Goal: Task Accomplishment & Management: Manage account settings

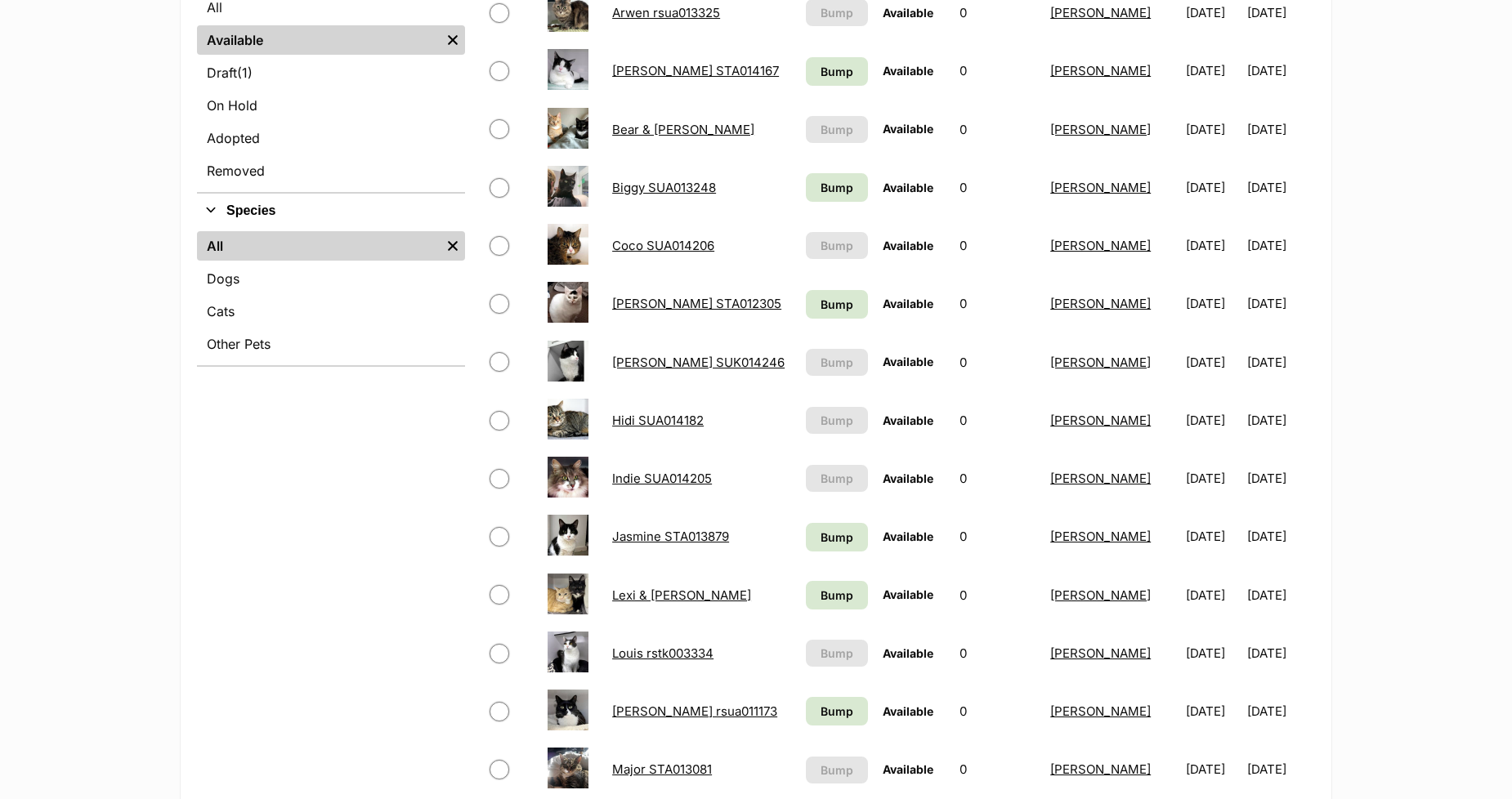
scroll to position [454, 0]
click at [491, 361] on input "checkbox" at bounding box center [499, 361] width 20 height 20
checkbox input "true"
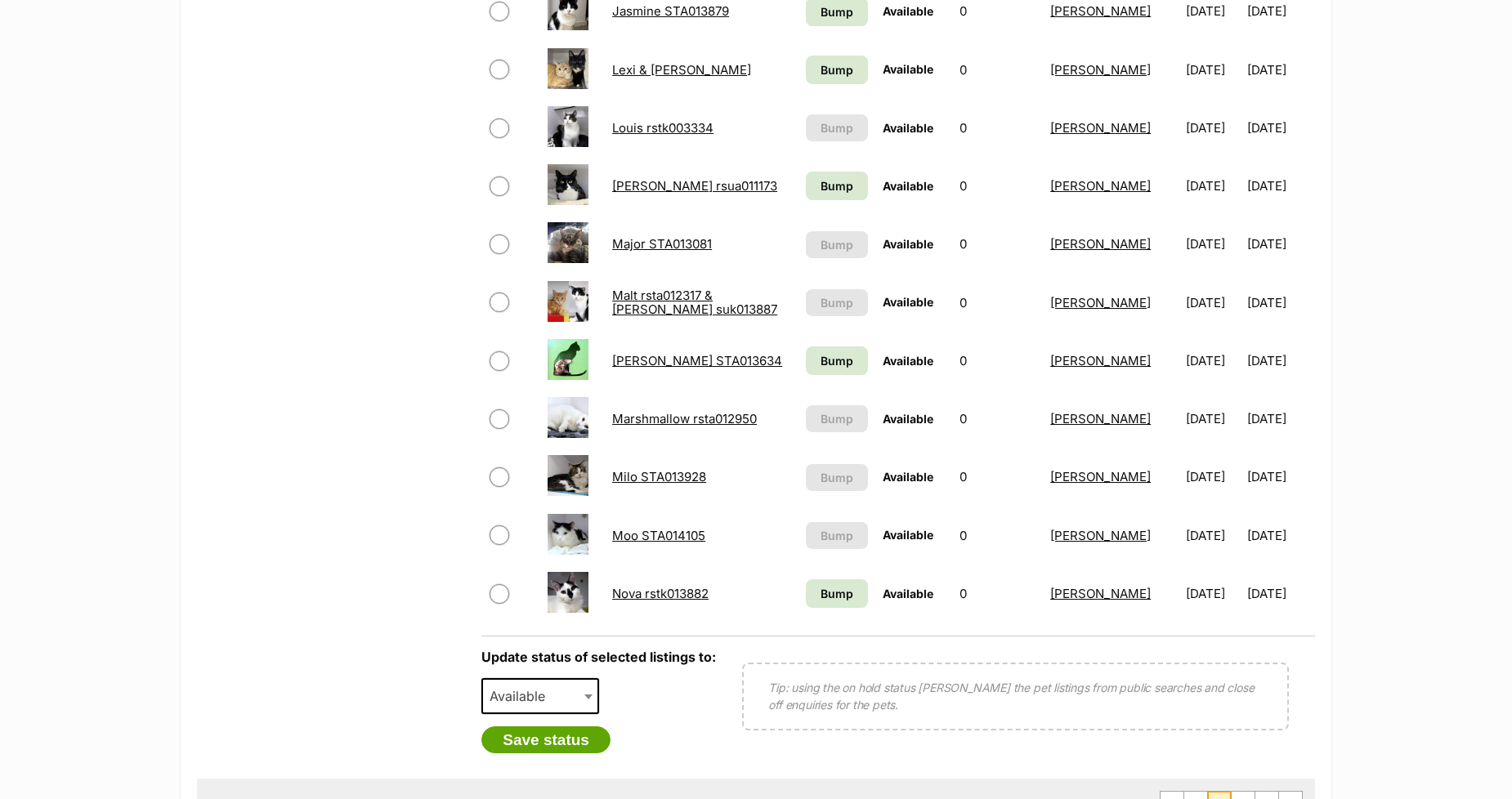
scroll to position [999, 0]
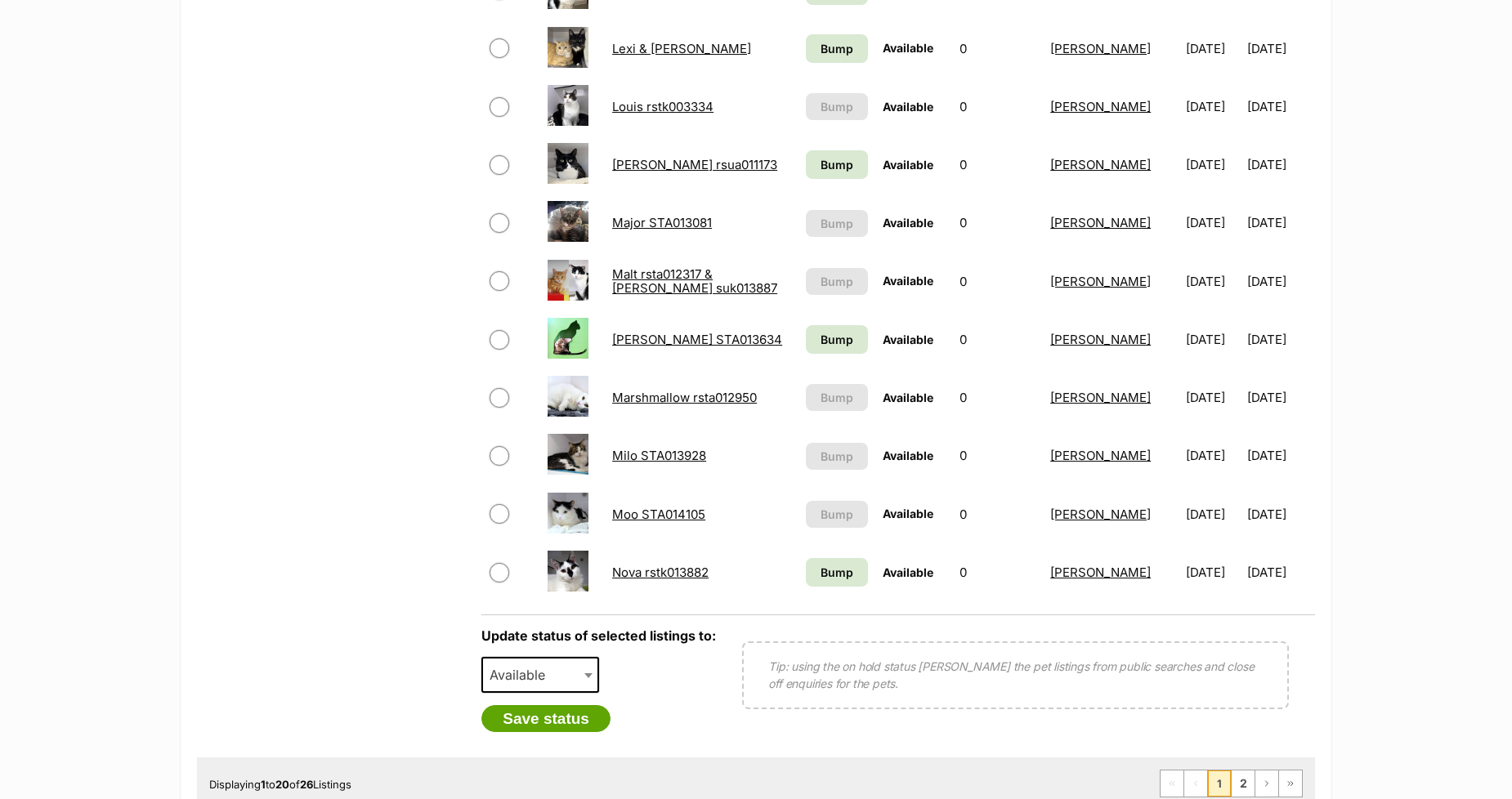
click at [492, 665] on span "Available" at bounding box center [522, 675] width 79 height 23
select select "rehomed"
click at [508, 716] on button "Save status" at bounding box center [545, 718] width 129 height 28
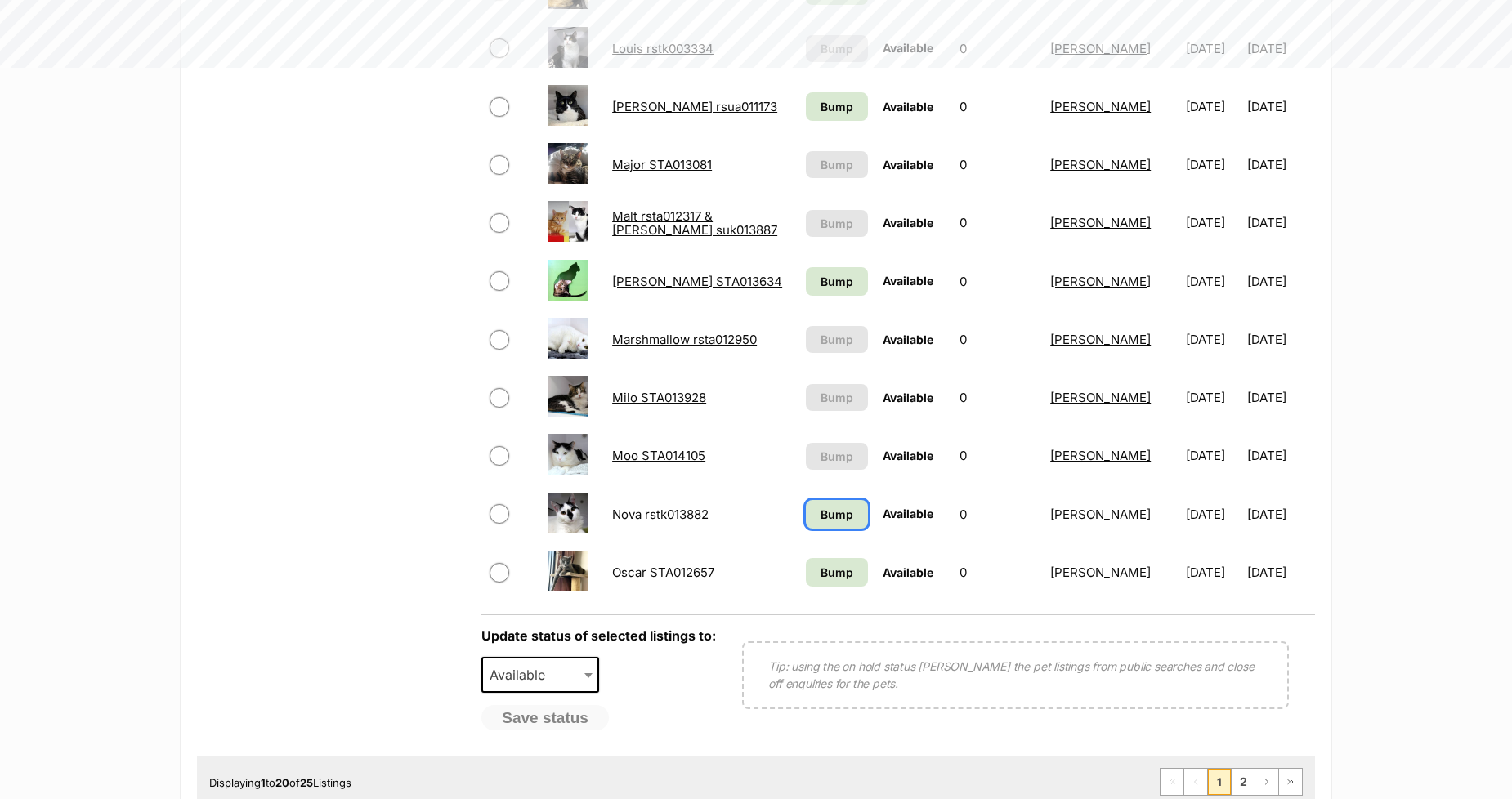
click at [821, 511] on span "Bump" at bounding box center [837, 514] width 32 height 17
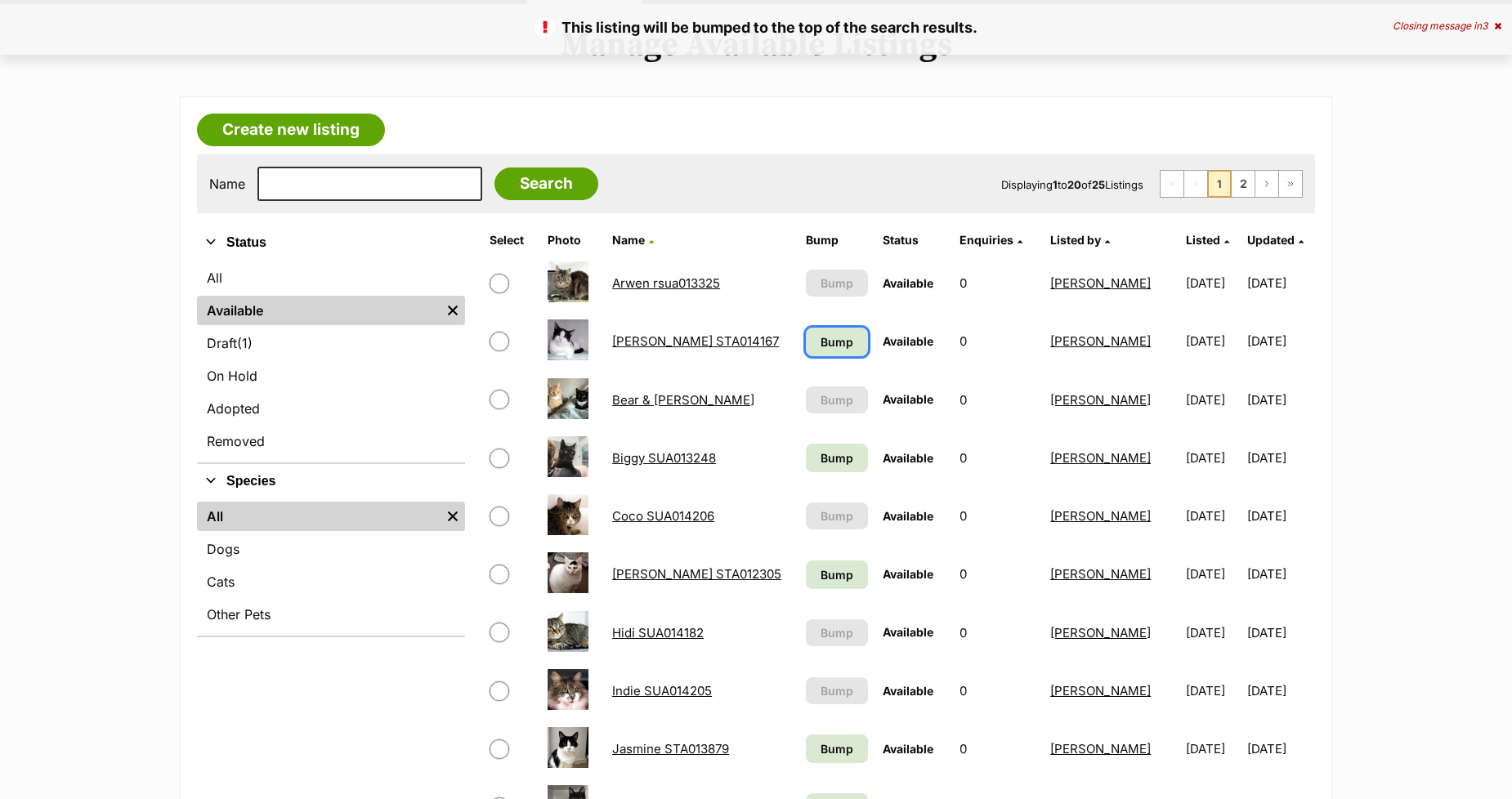
click at [821, 340] on span "Bump" at bounding box center [837, 342] width 32 height 17
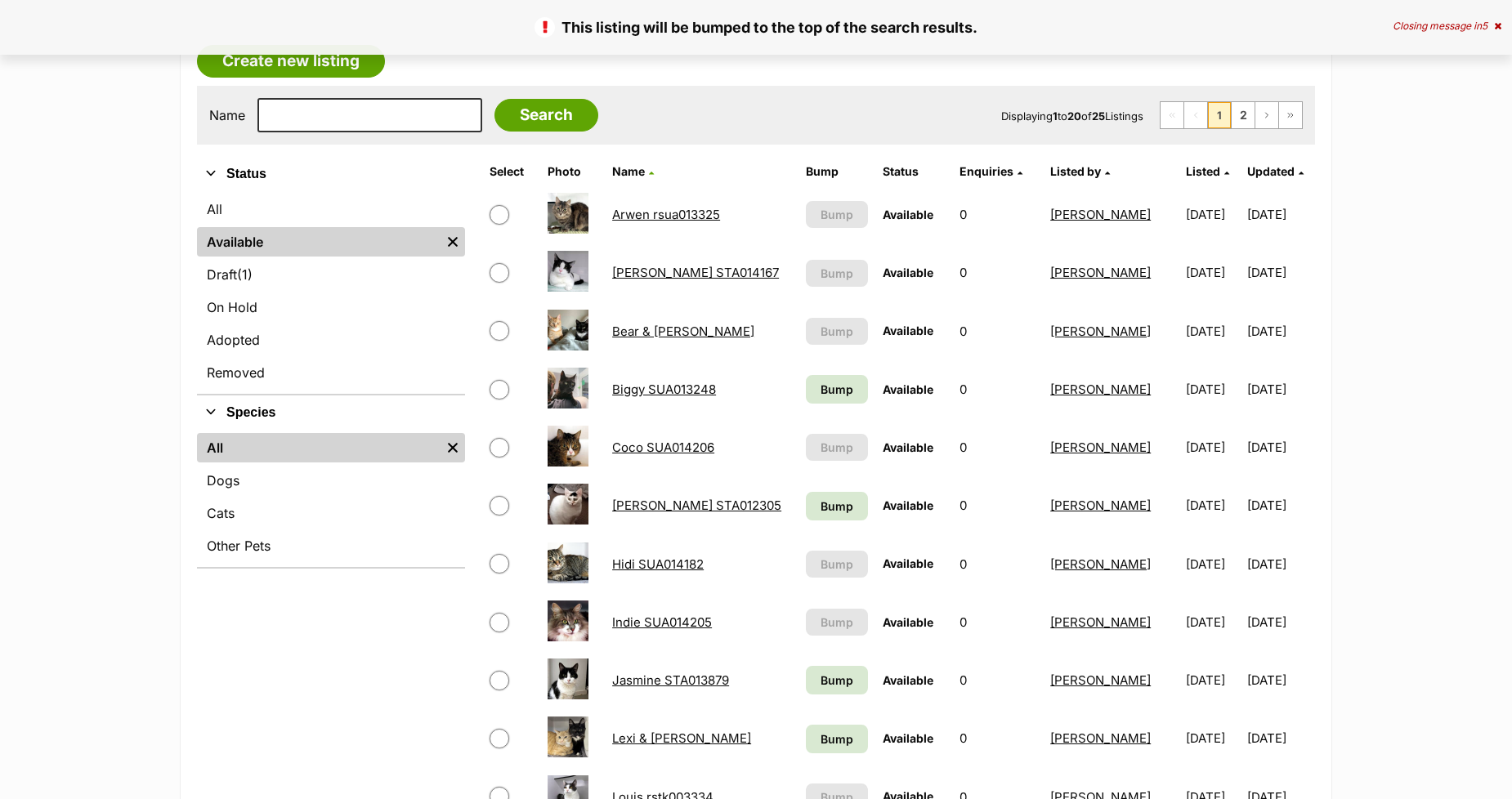
scroll to position [272, 0]
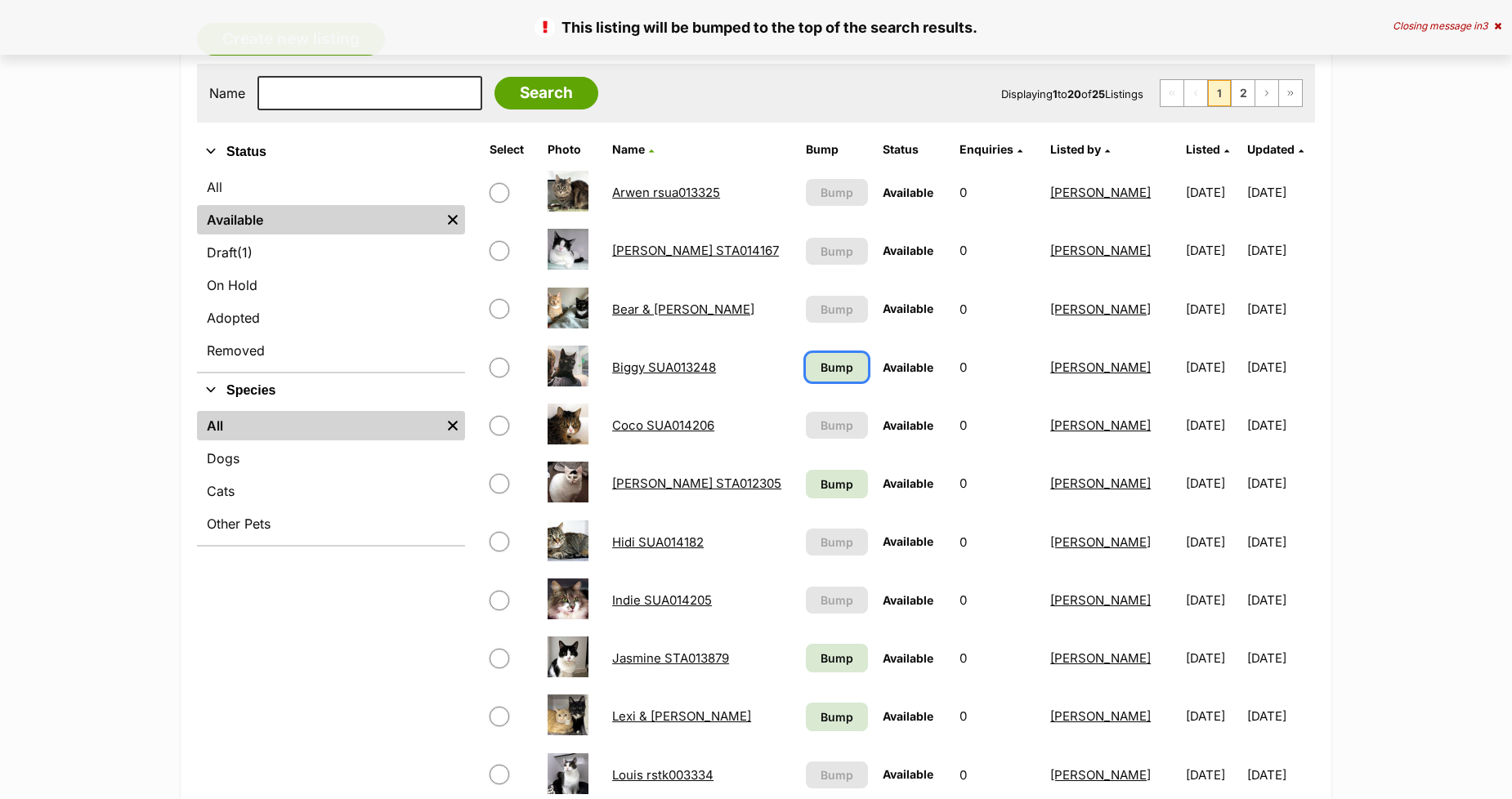
click at [821, 362] on span "Bump" at bounding box center [837, 367] width 32 height 17
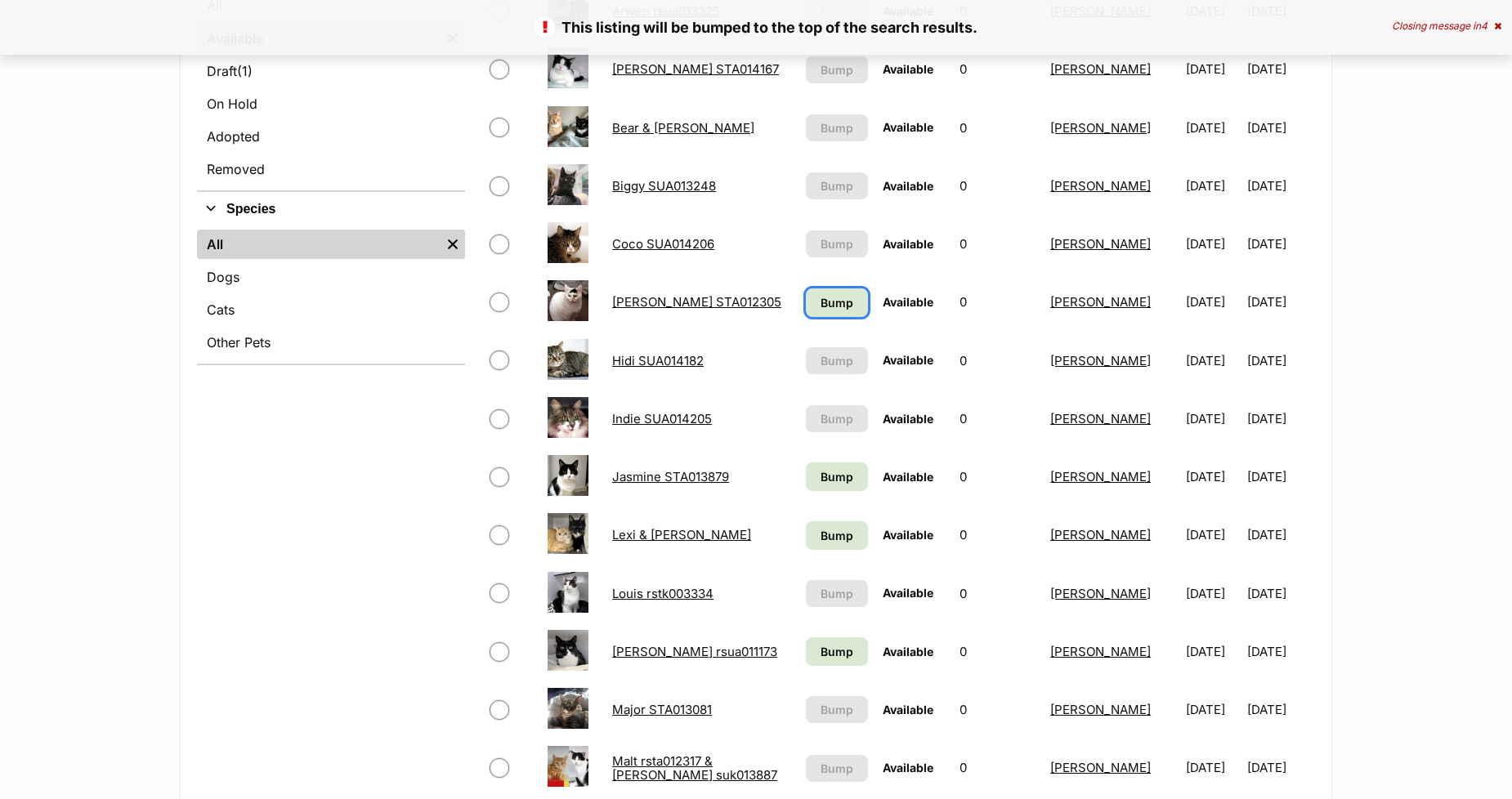
click at [821, 297] on span "Bump" at bounding box center [837, 303] width 32 height 17
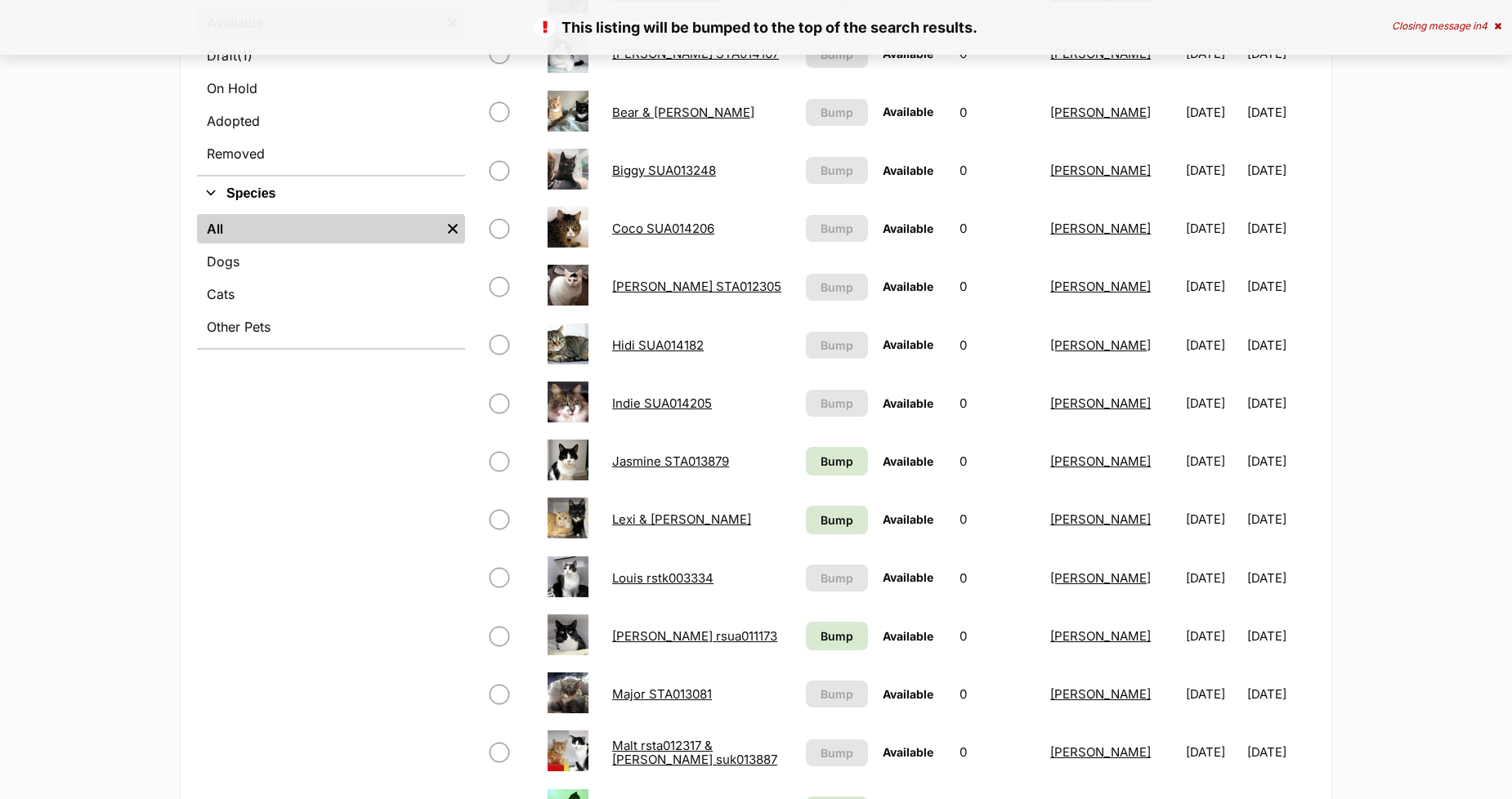
scroll to position [545, 0]
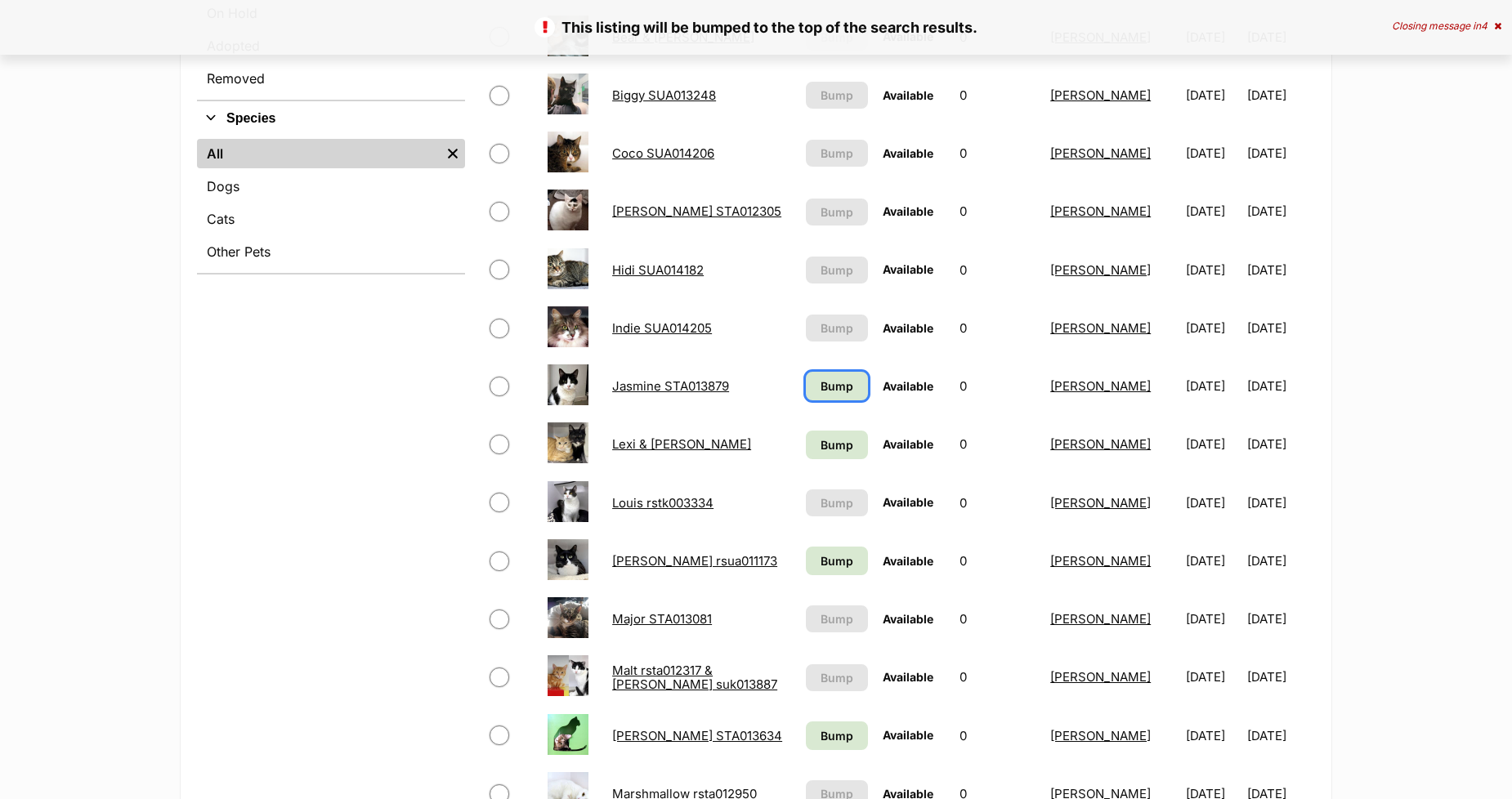
click at [821, 379] on span "Bump" at bounding box center [837, 386] width 32 height 17
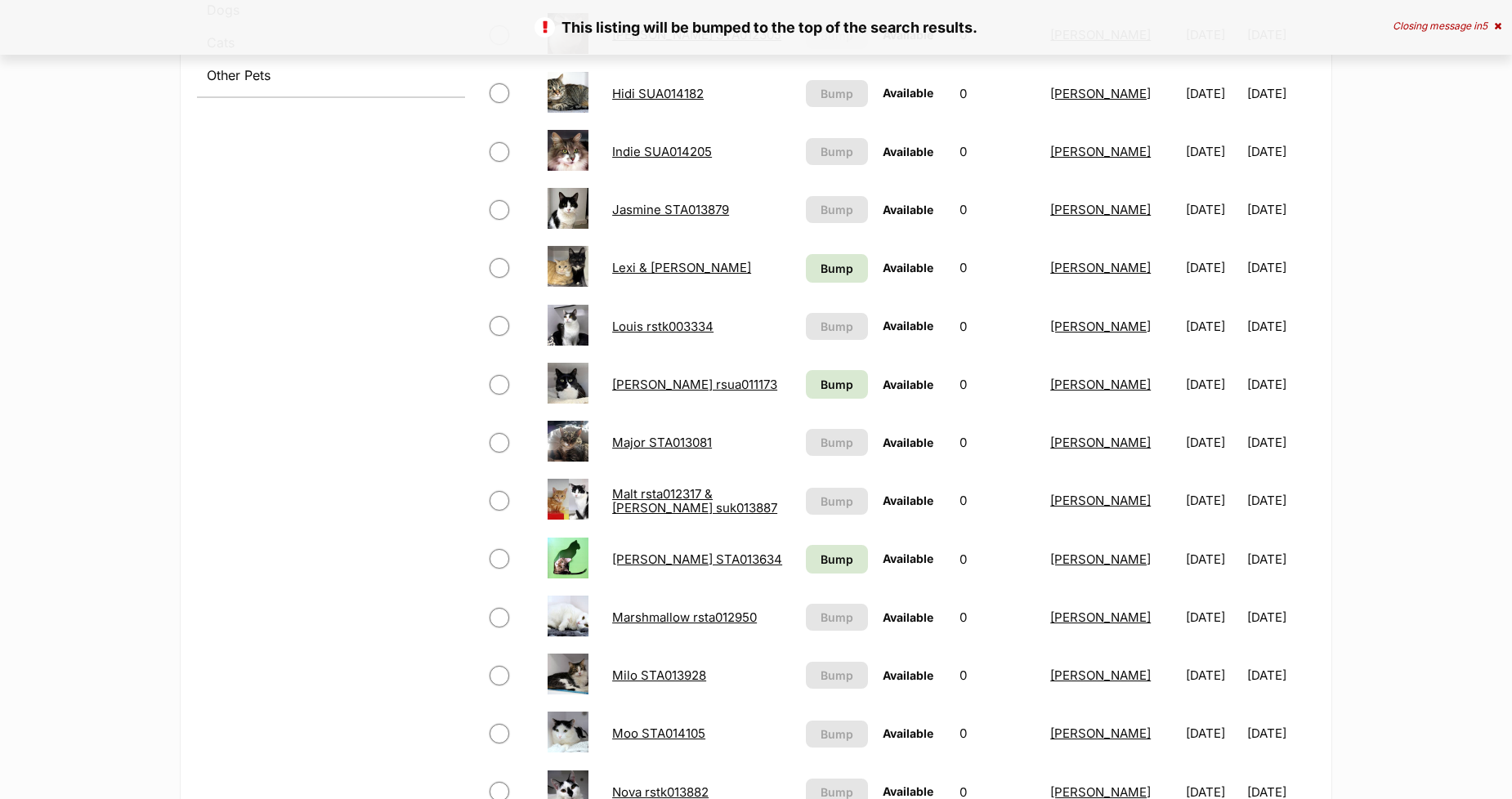
scroll to position [726, 0]
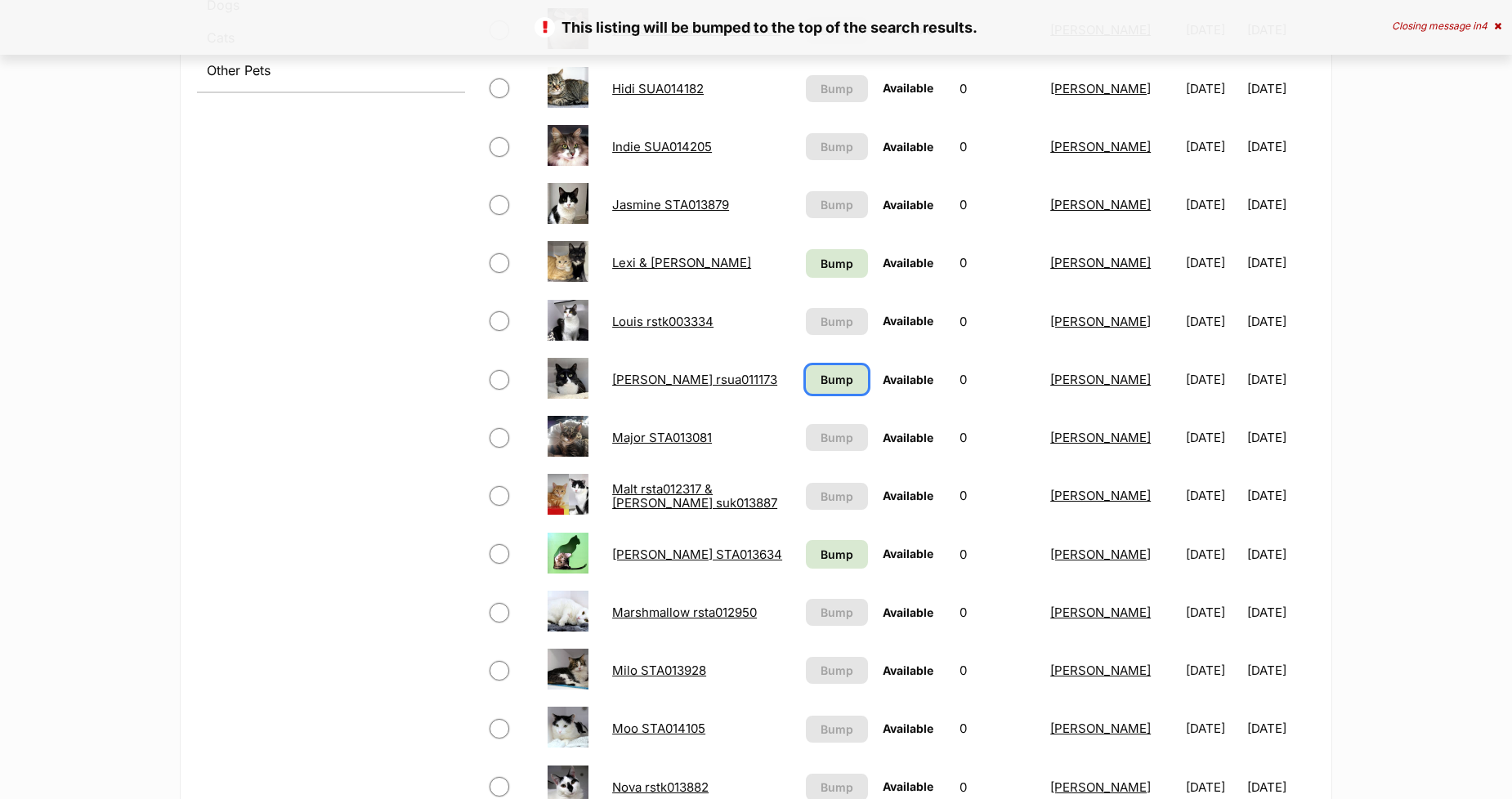
click at [826, 382] on span "Bump" at bounding box center [837, 380] width 32 height 17
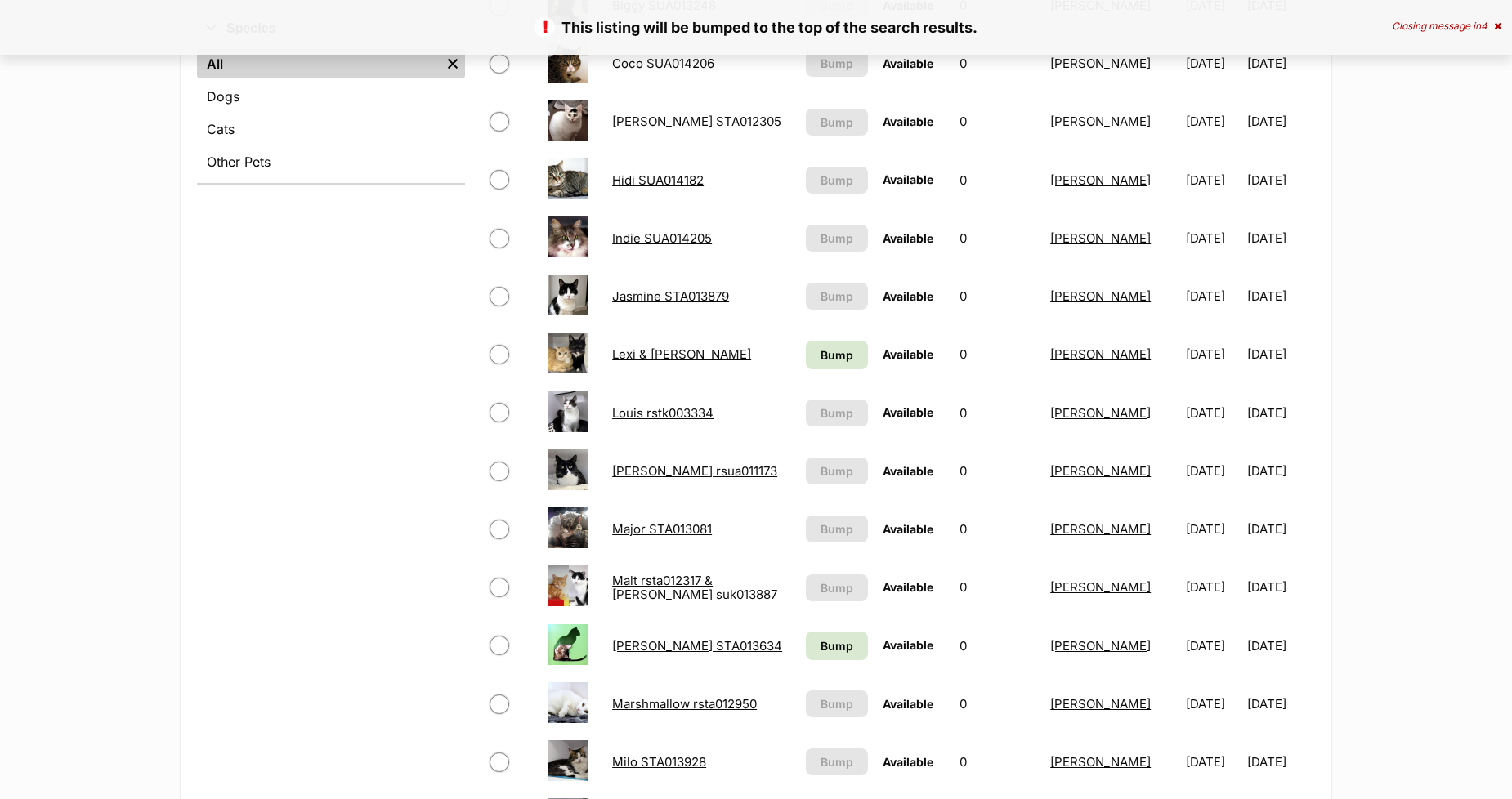
scroll to position [635, 0]
click at [821, 347] on span "Bump" at bounding box center [837, 354] width 32 height 17
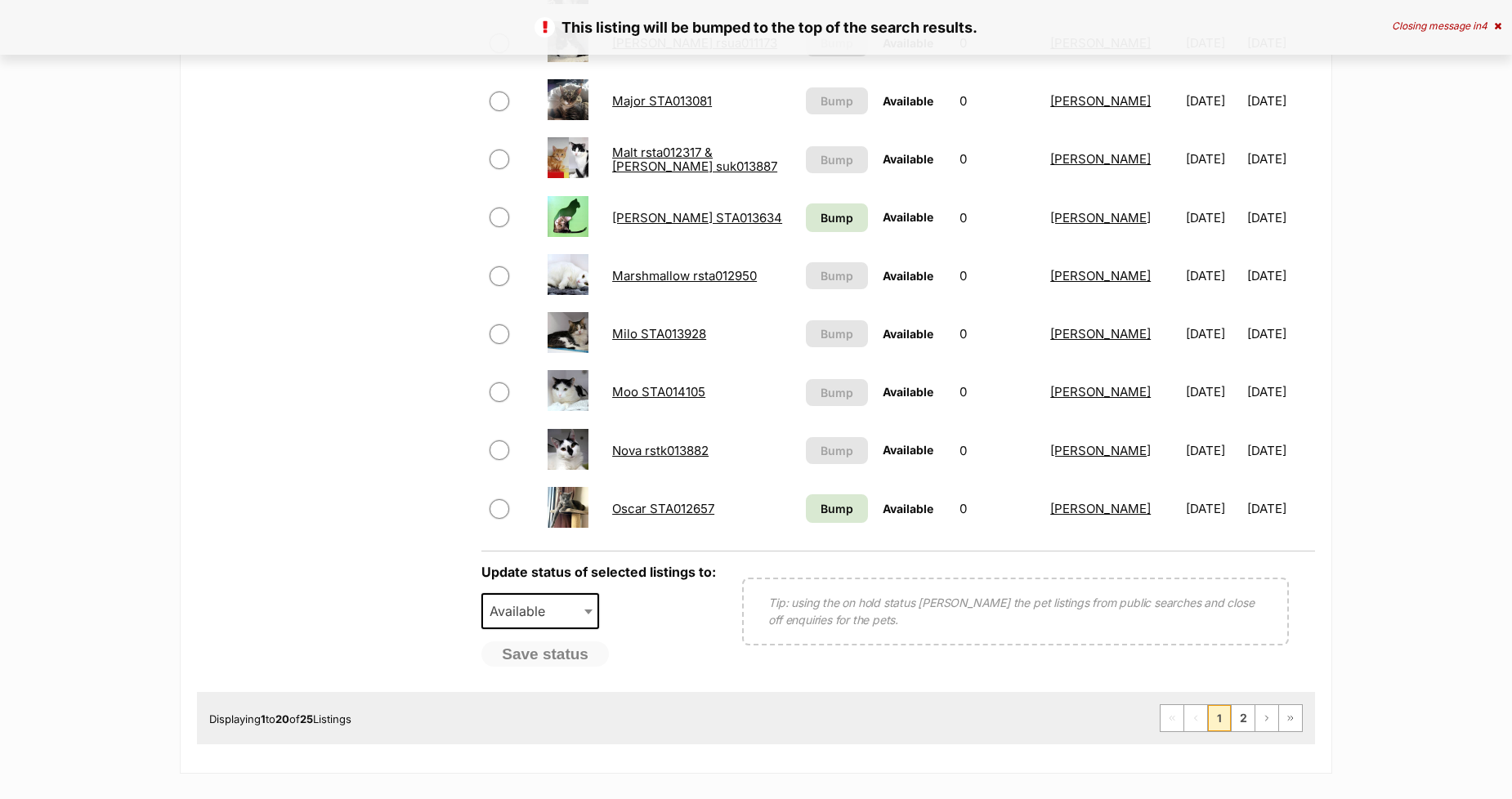
scroll to position [1089, 0]
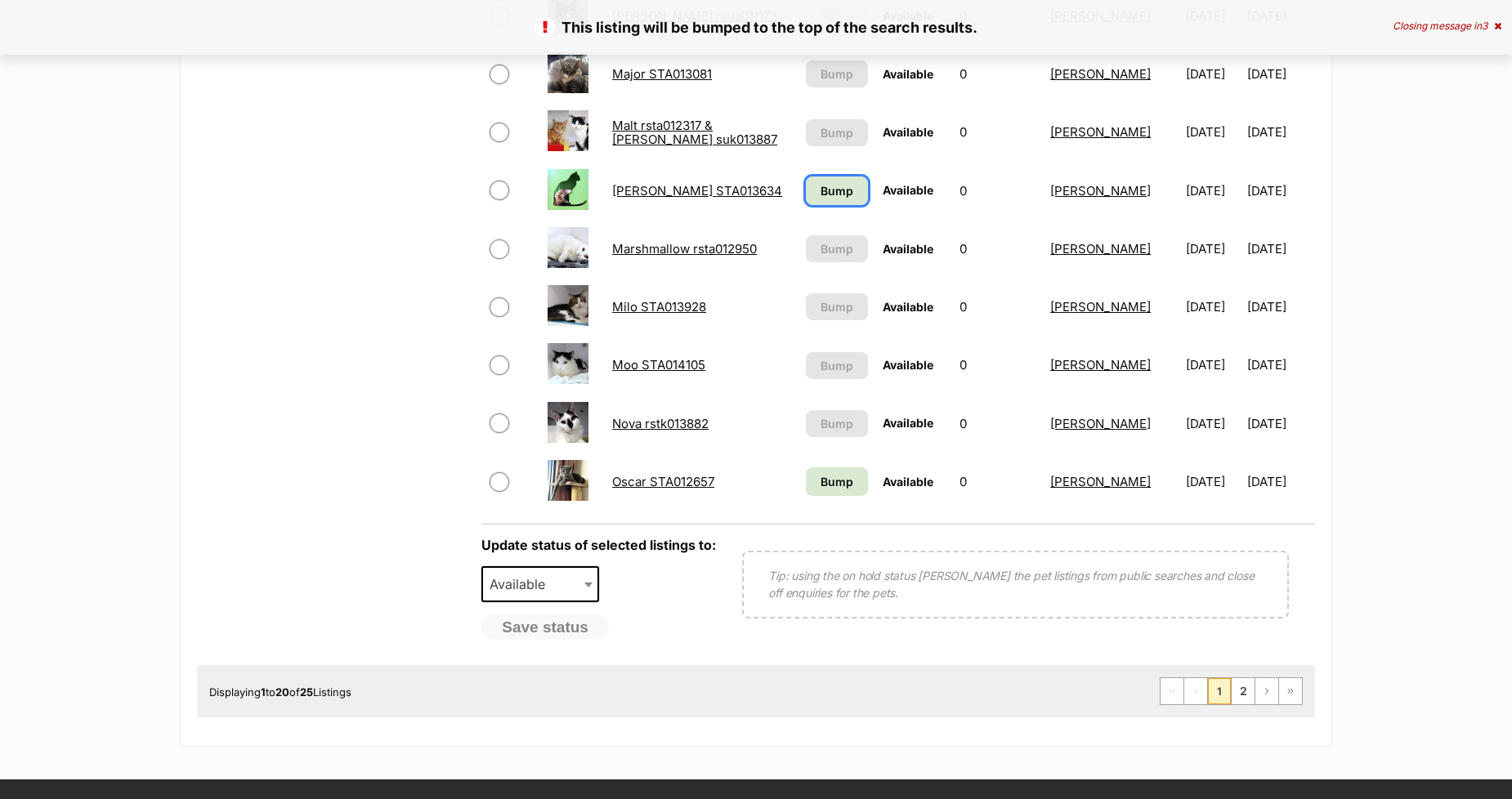
click at [821, 183] on span "Bump" at bounding box center [837, 191] width 32 height 17
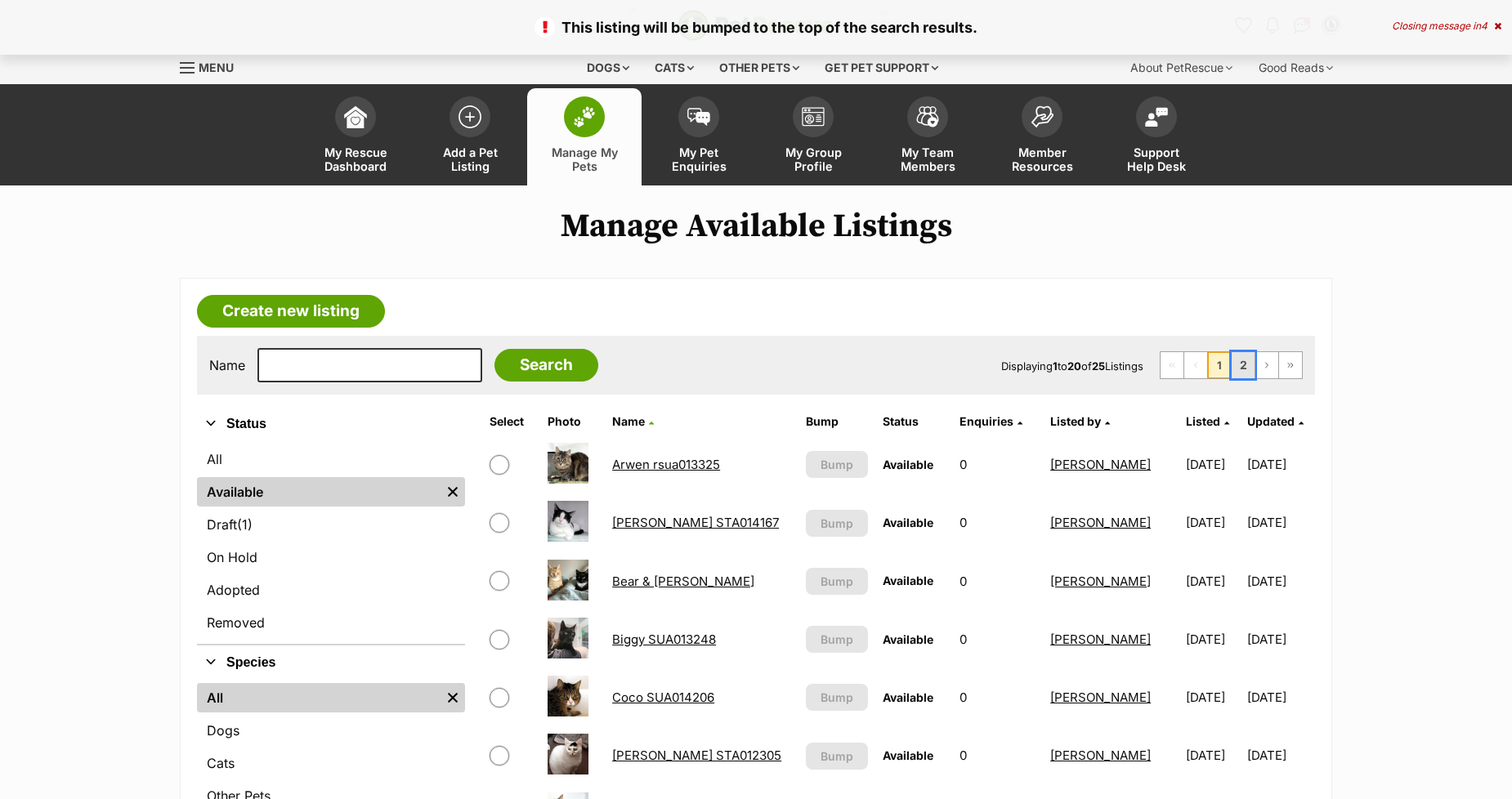
click at [1240, 366] on link "2" at bounding box center [1243, 365] width 23 height 27
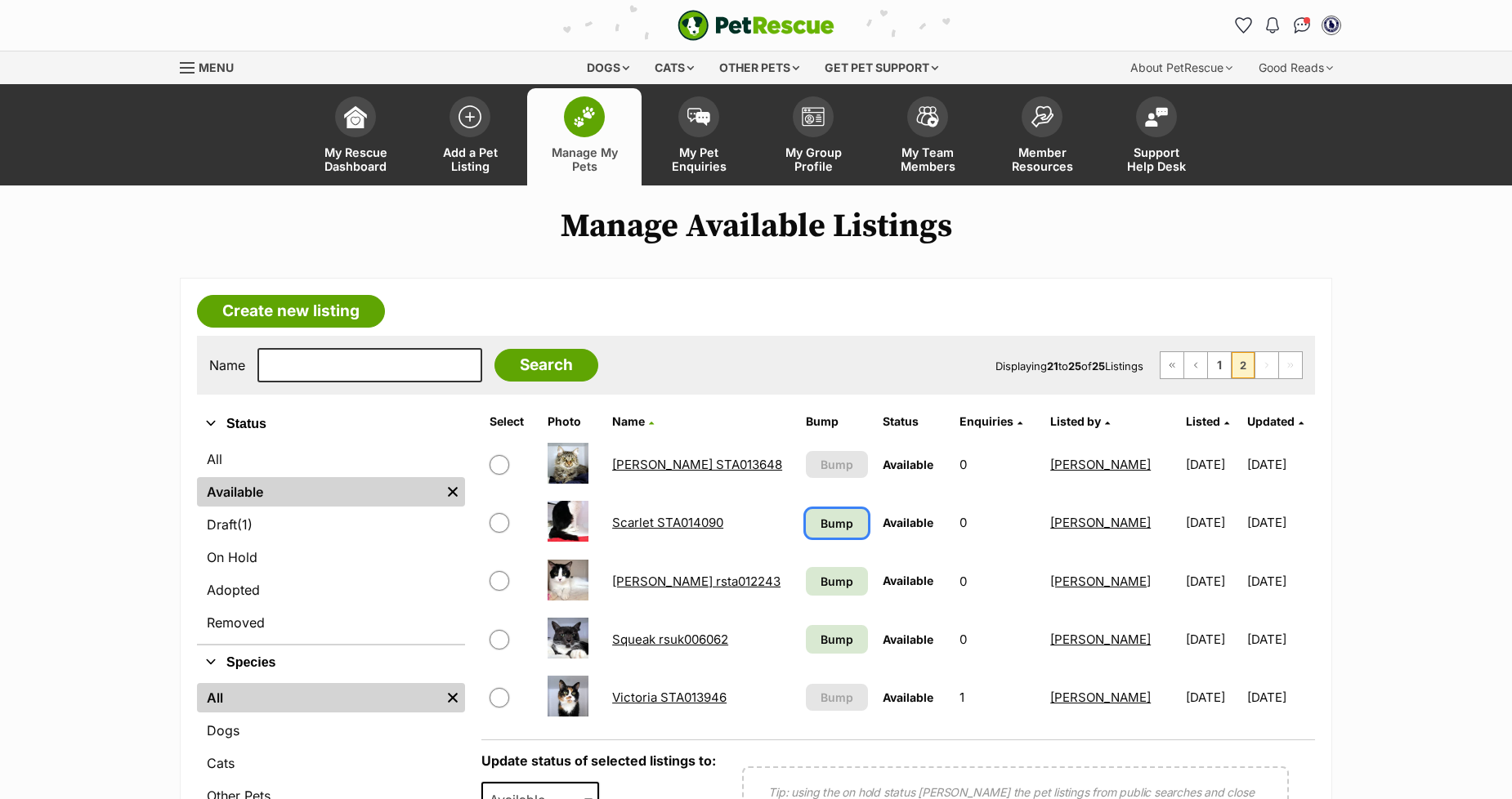
click at [821, 528] on span "Bump" at bounding box center [837, 524] width 32 height 17
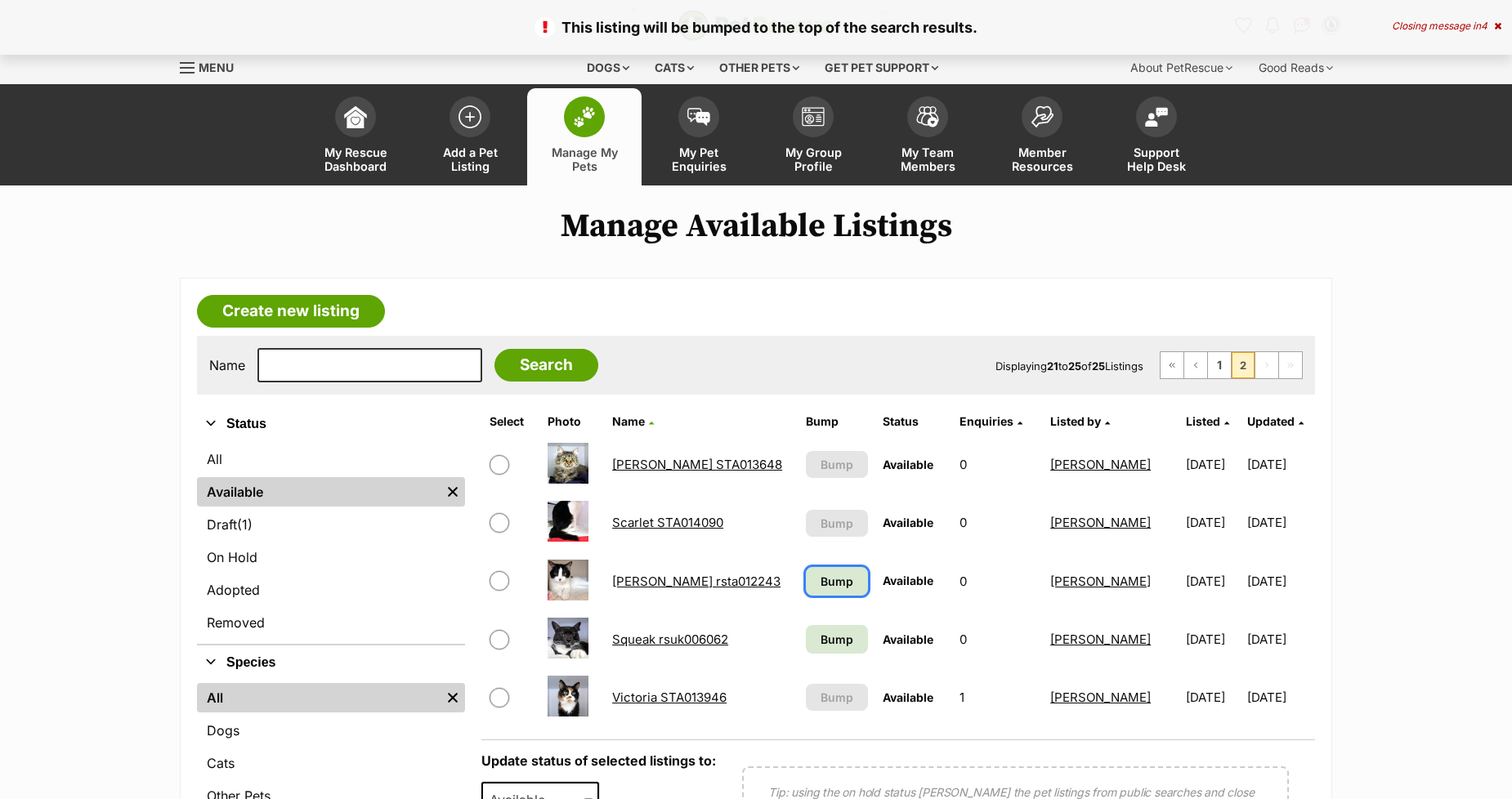
click at [821, 586] on span "Bump" at bounding box center [837, 582] width 32 height 17
click at [821, 631] on span "Bump" at bounding box center [837, 640] width 32 height 17
